Goal: Task Accomplishment & Management: Manage account settings

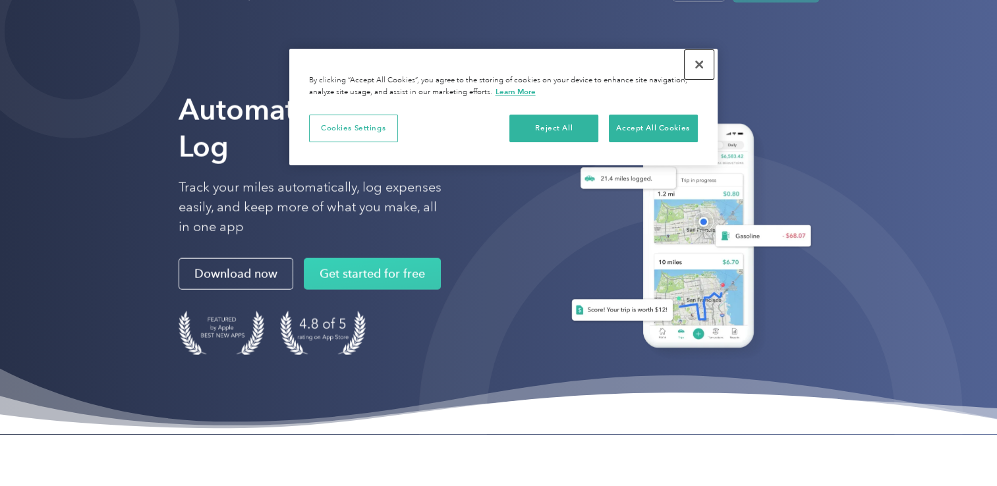
click at [696, 67] on button "Close" at bounding box center [698, 64] width 29 height 29
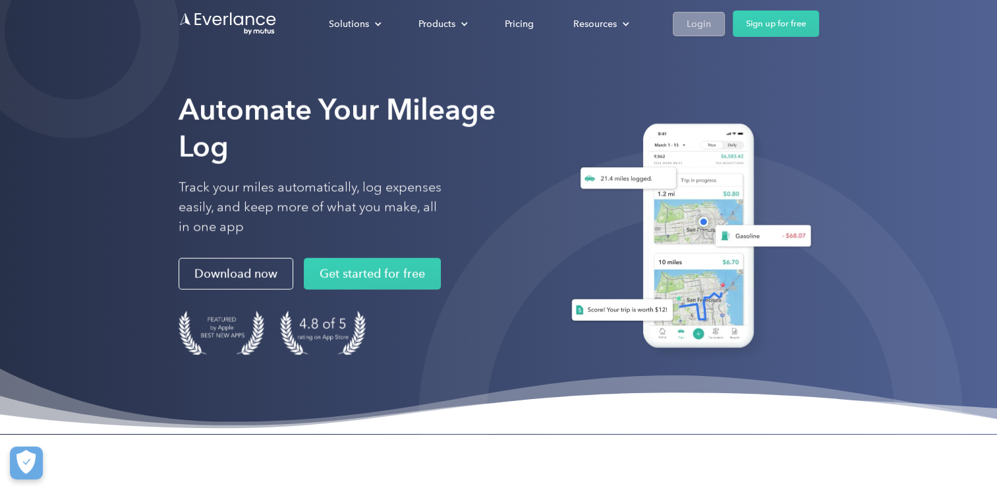
click at [716, 28] on link "Login" at bounding box center [699, 24] width 52 height 24
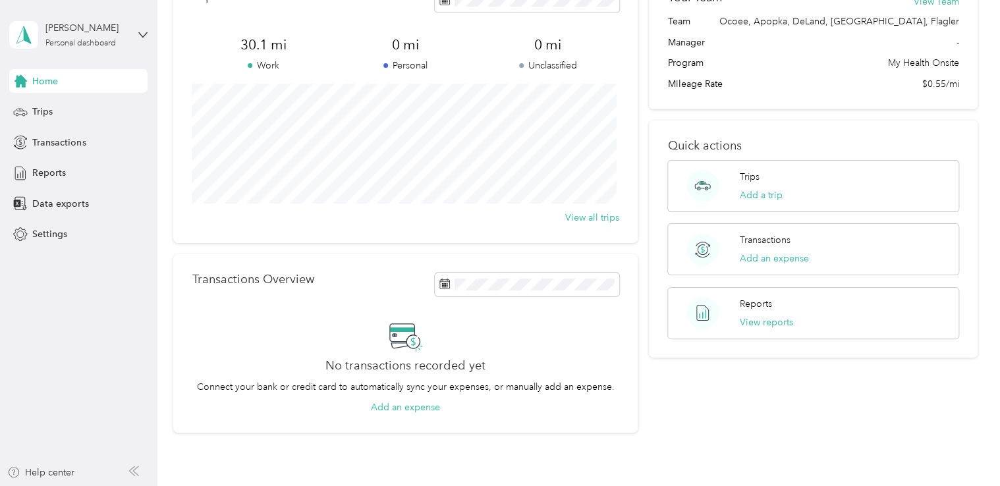
scroll to position [132, 0]
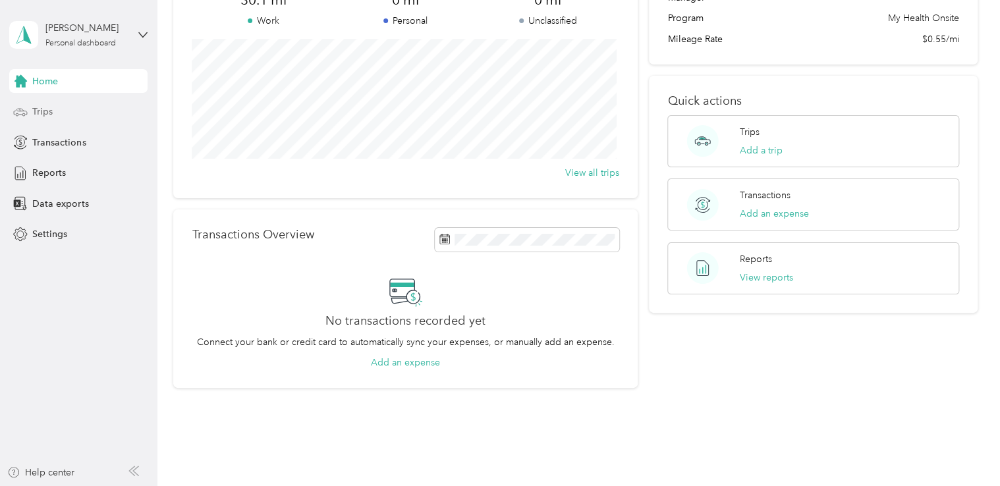
click at [32, 114] on div "Trips" at bounding box center [78, 112] width 138 height 24
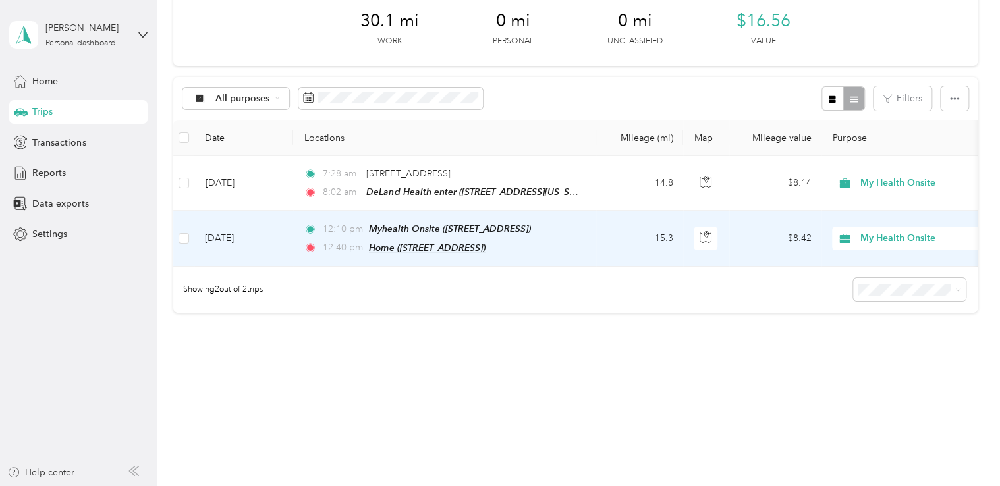
scroll to position [82, 0]
